Goal: Find specific page/section: Find specific page/section

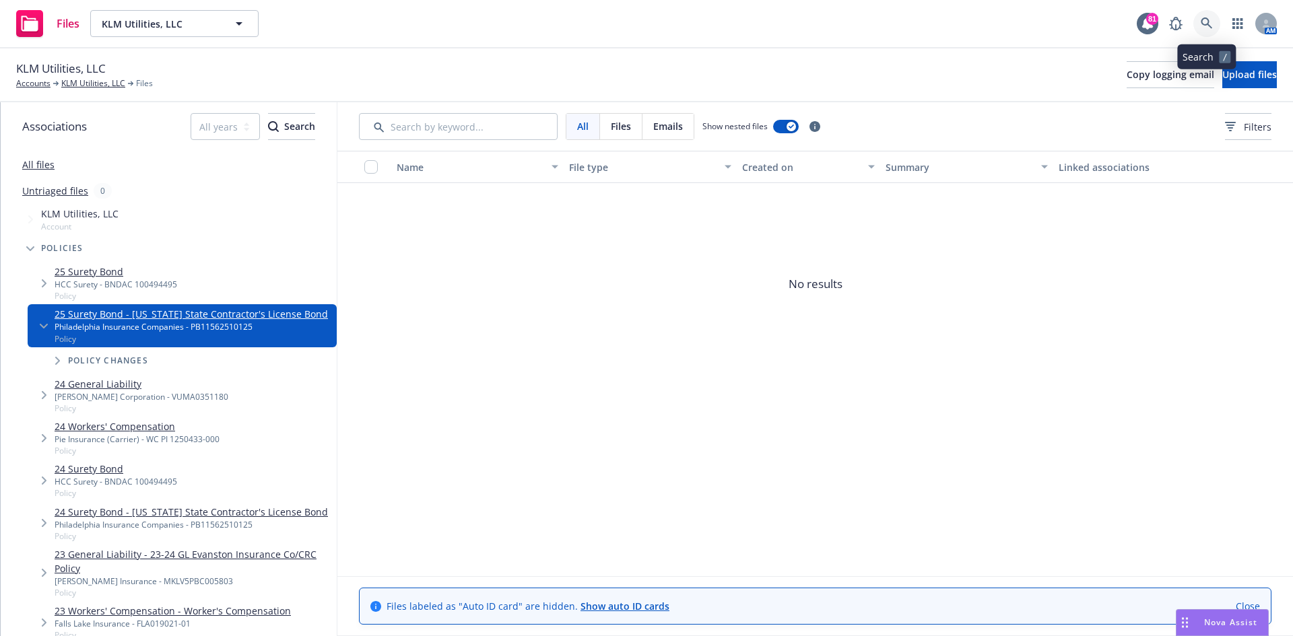
click at [1207, 24] on icon at bounding box center [1206, 24] width 12 height 12
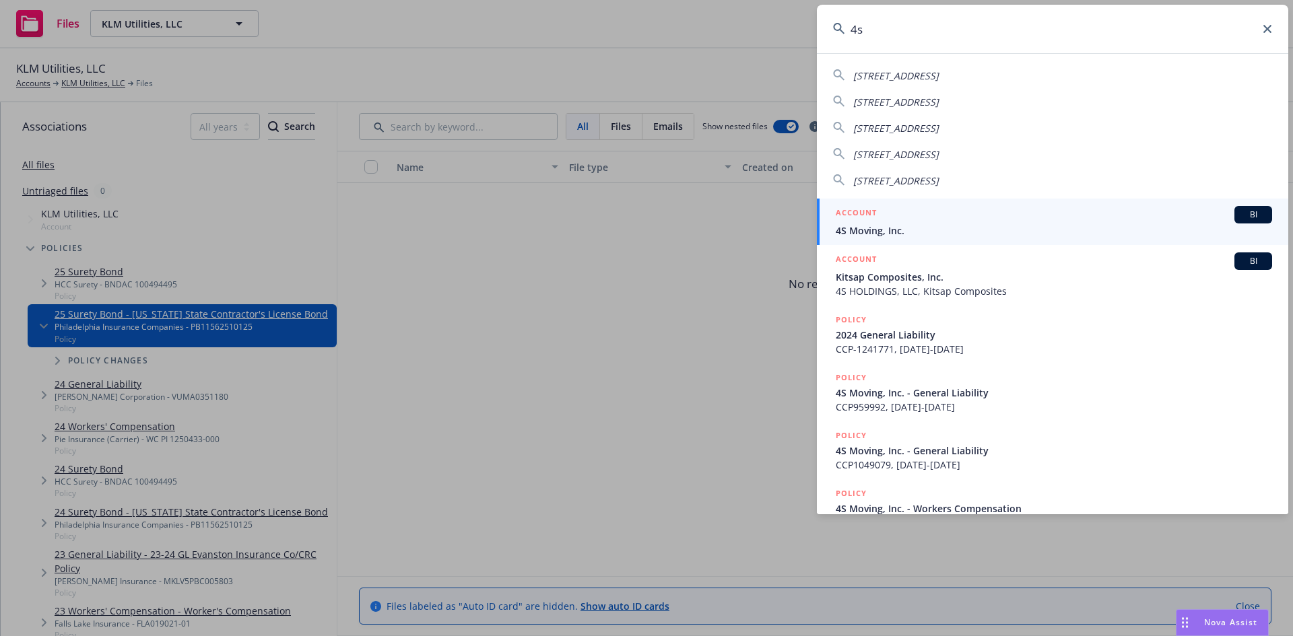
type input "4s"
click at [871, 207] on h5 "ACCOUNT" at bounding box center [856, 214] width 41 height 16
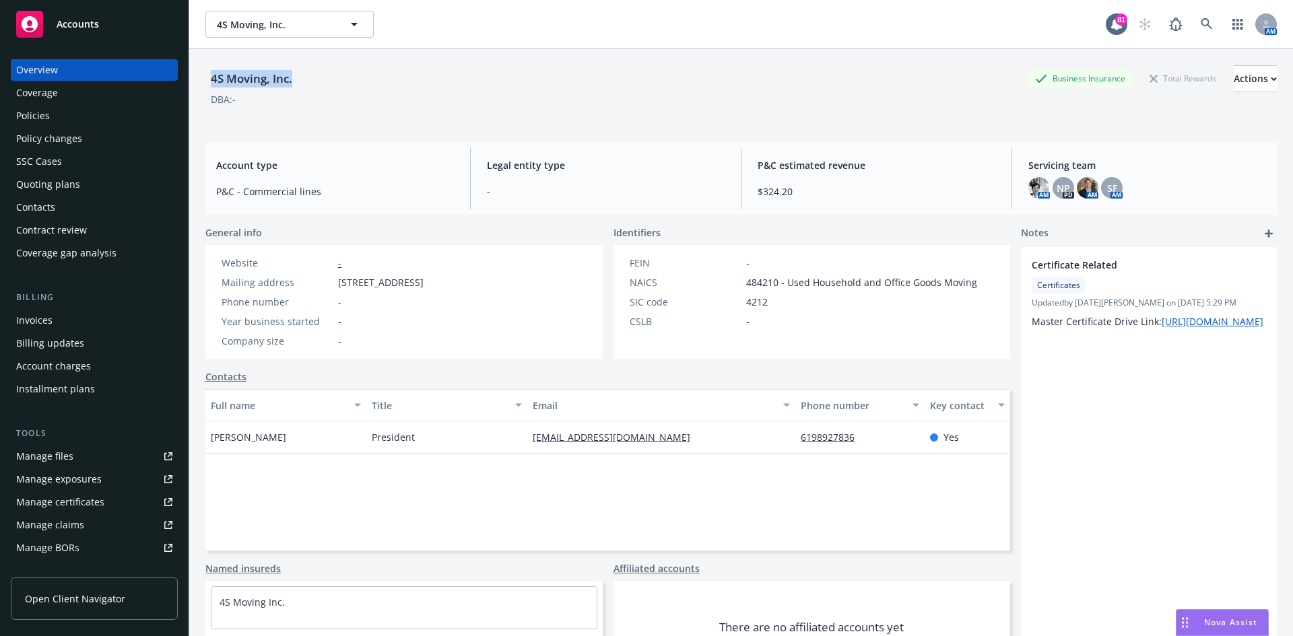
drag, startPoint x: 314, startPoint y: 83, endPoint x: 246, endPoint y: 79, distance: 68.8
click at [216, 79] on div "4S Moving, Inc. Business Insurance Total Rewards Actions" at bounding box center [740, 78] width 1071 height 27
drag, startPoint x: 247, startPoint y: 80, endPoint x: 514, endPoint y: 92, distance: 266.9
click at [512, 91] on div "4S Moving, Inc. Business Insurance Total Rewards Actions" at bounding box center [740, 78] width 1071 height 27
drag, startPoint x: 309, startPoint y: 81, endPoint x: 200, endPoint y: 83, distance: 109.1
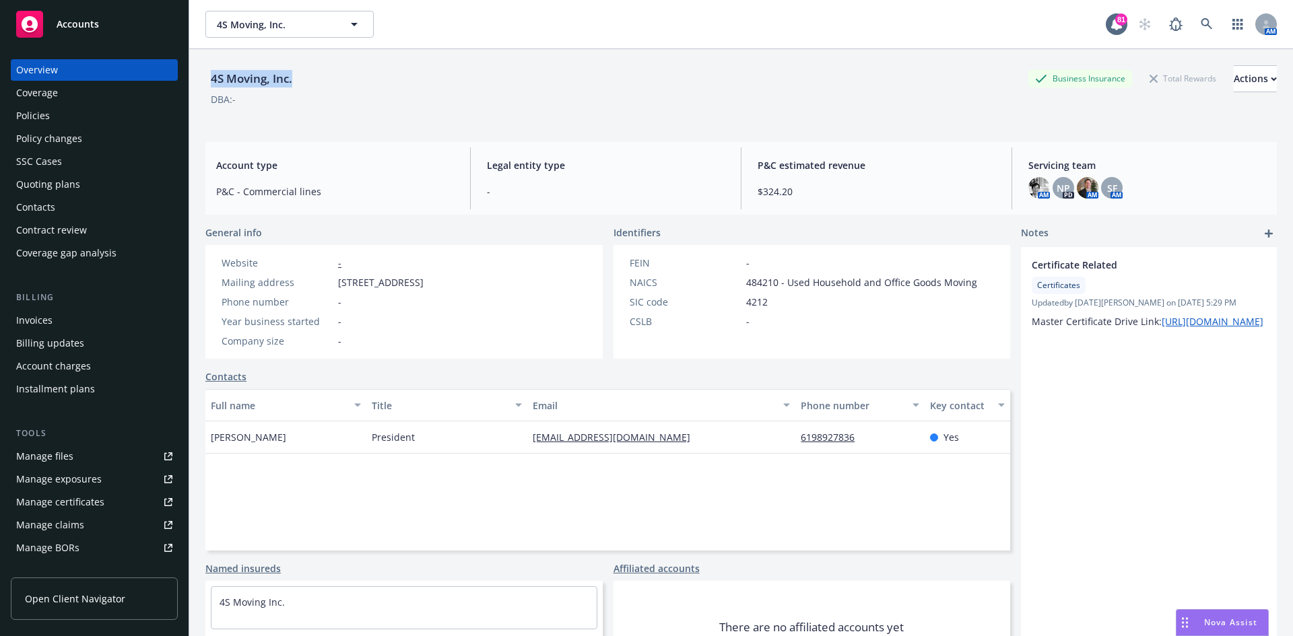
click at [200, 83] on div "4S Moving, Inc. Business Insurance Total Rewards Actions DBA: - Account type P&…" at bounding box center [740, 367] width 1103 height 636
copy div "4S Moving, Inc."
click at [87, 106] on div "Policies" at bounding box center [94, 116] width 156 height 22
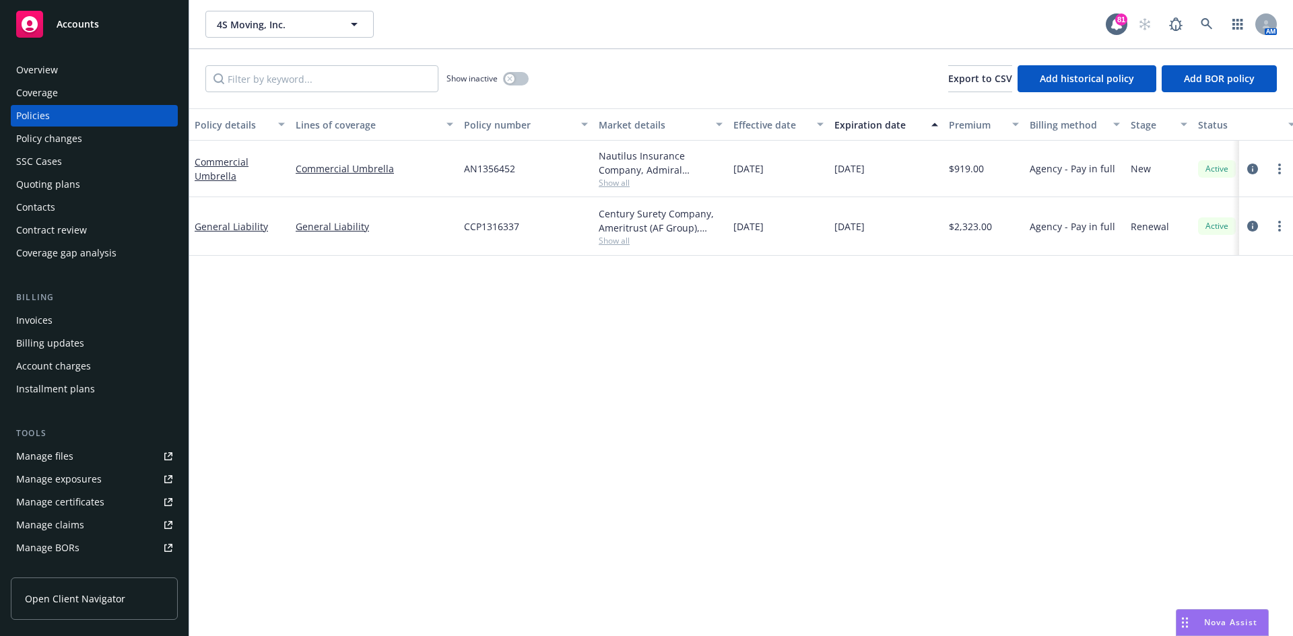
click at [614, 244] on span "Show all" at bounding box center [661, 240] width 124 height 11
click at [617, 236] on span "Show all" at bounding box center [661, 240] width 124 height 11
click at [615, 184] on span "Show all" at bounding box center [661, 182] width 124 height 11
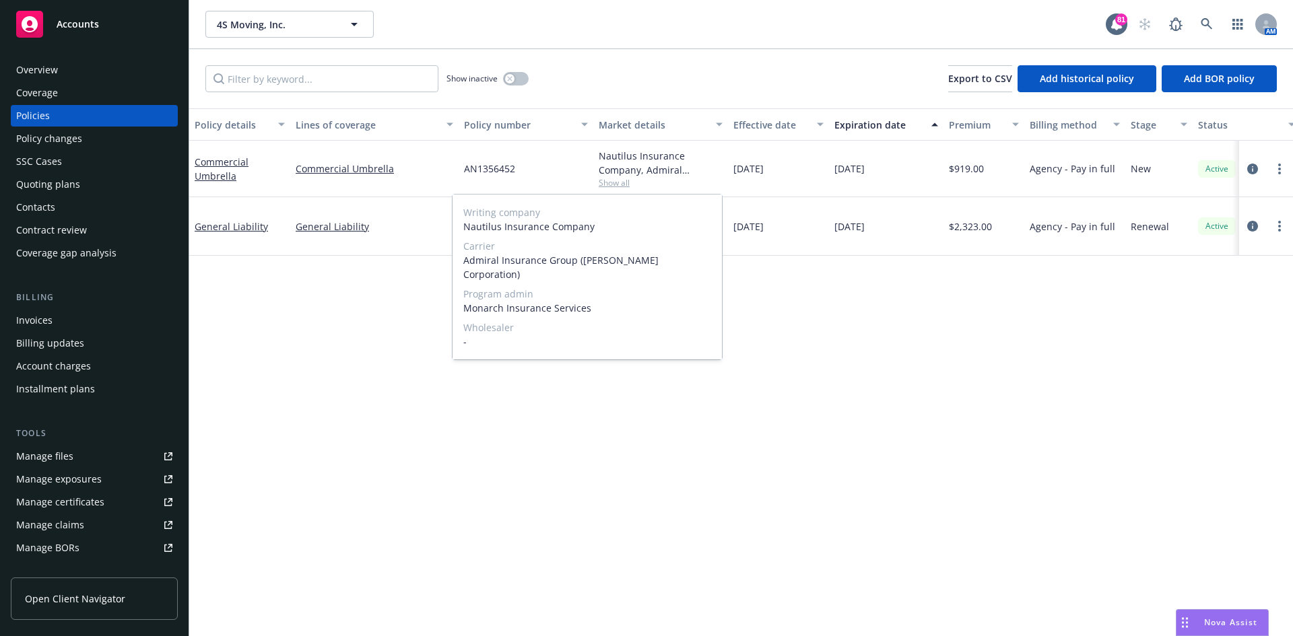
click at [615, 178] on span "Show all" at bounding box center [661, 182] width 124 height 11
